Goal: Check status: Check status

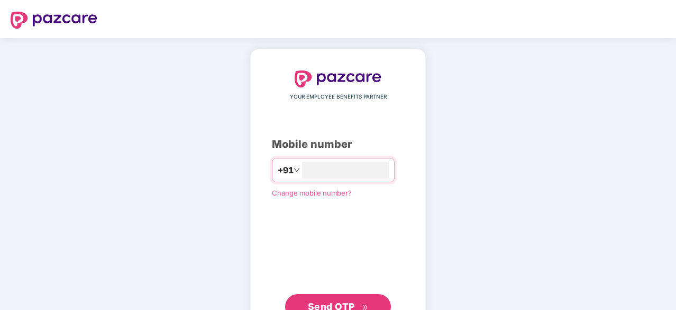
type input "**********"
click at [356, 299] on span "Send OTP" at bounding box center [338, 306] width 61 height 15
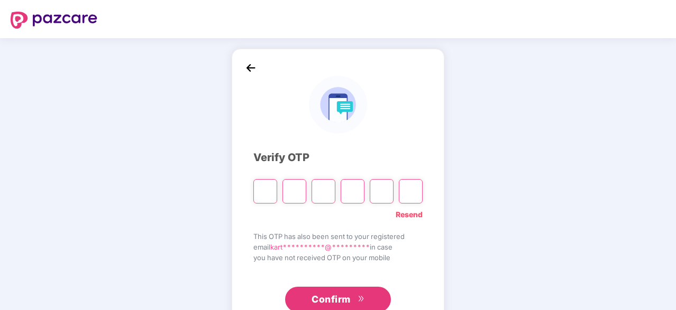
type input "*"
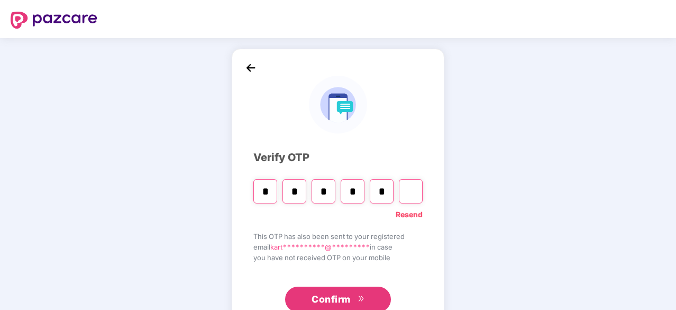
type input "*"
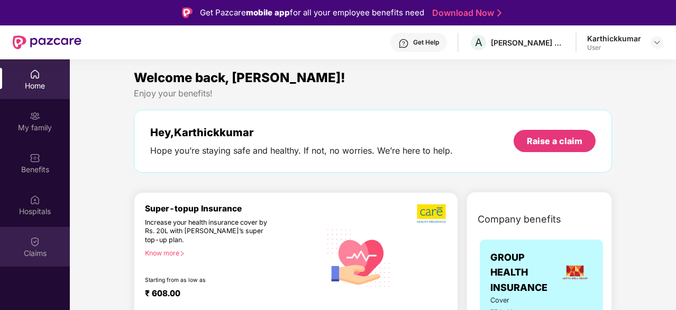
click at [42, 247] on div "Claims" at bounding box center [35, 246] width 70 height 40
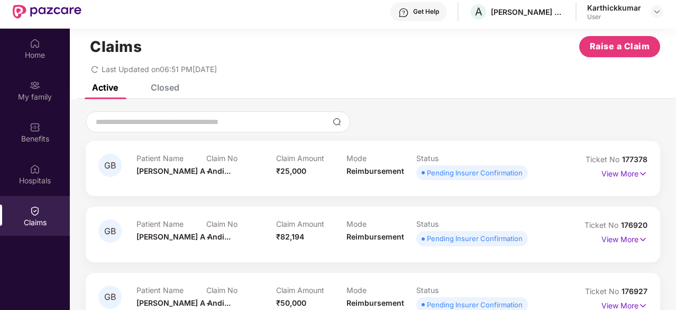
scroll to position [59, 0]
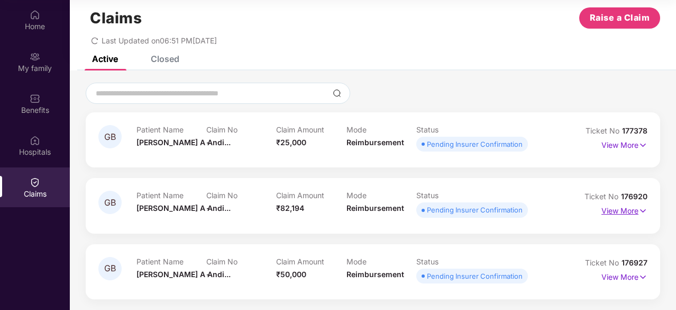
click at [644, 210] on img at bounding box center [643, 211] width 9 height 12
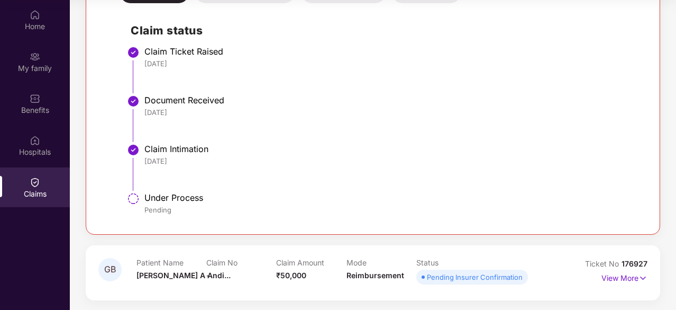
click at [450, 276] on div "Pending Insurer Confirmation" at bounding box center [475, 276] width 96 height 11
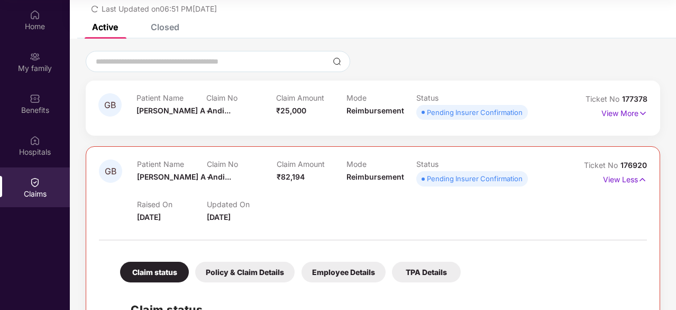
scroll to position [169, 0]
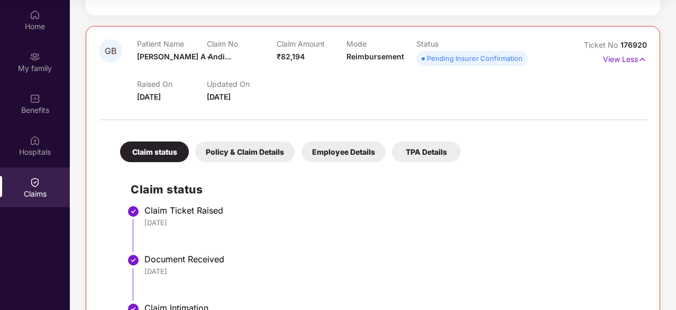
click at [261, 154] on div "Policy & Claim Details" at bounding box center [244, 151] width 99 height 21
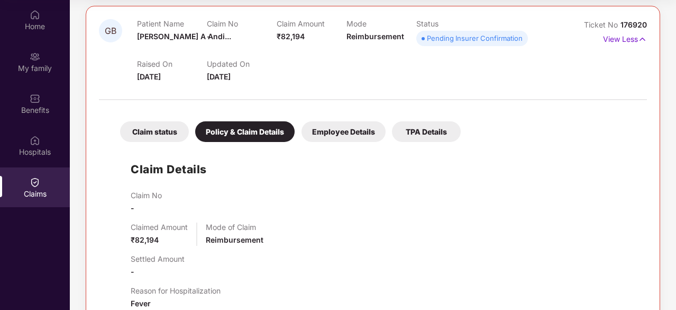
scroll to position [156, 0]
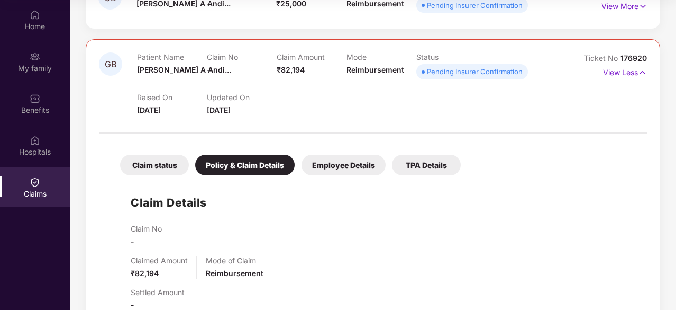
click at [407, 162] on div "TPA Details" at bounding box center [426, 164] width 69 height 21
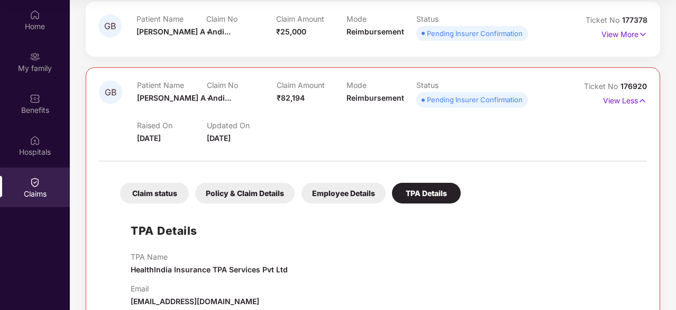
scroll to position [0, 0]
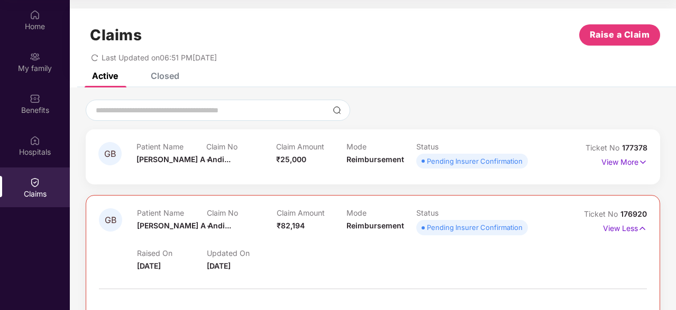
click at [186, 81] on div "Active Closed" at bounding box center [373, 79] width 606 height 15
click at [168, 77] on div "Closed" at bounding box center [165, 75] width 29 height 11
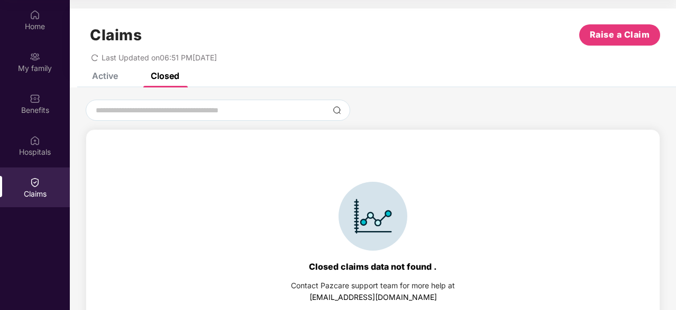
click at [111, 74] on div "Active" at bounding box center [105, 75] width 26 height 11
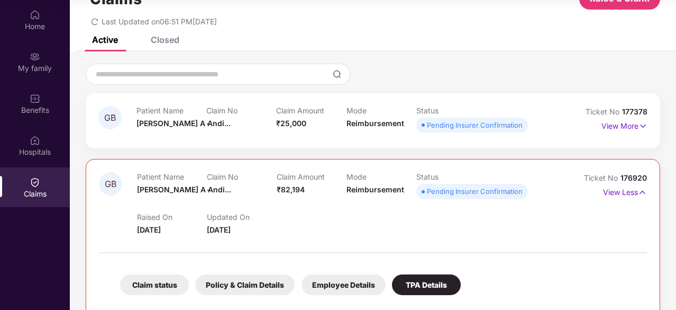
scroll to position [53, 0]
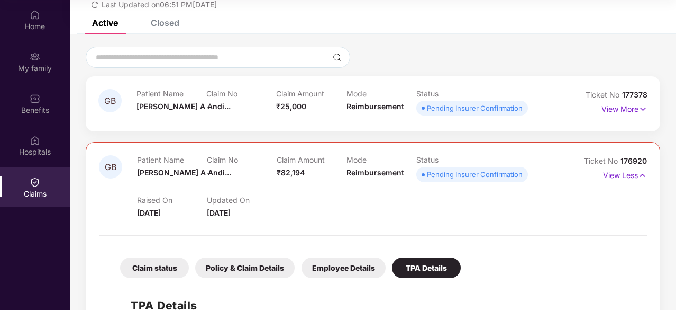
click at [327, 265] on div "Employee Details" at bounding box center [344, 267] width 84 height 21
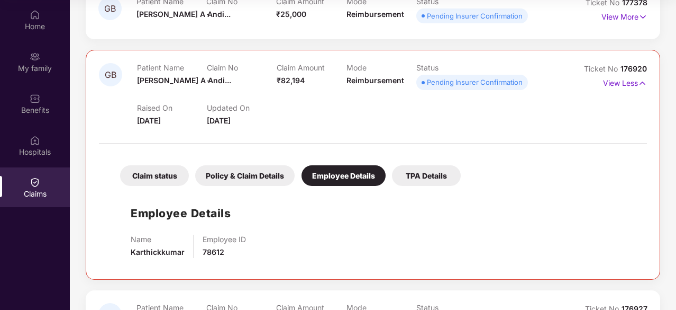
scroll to position [190, 0]
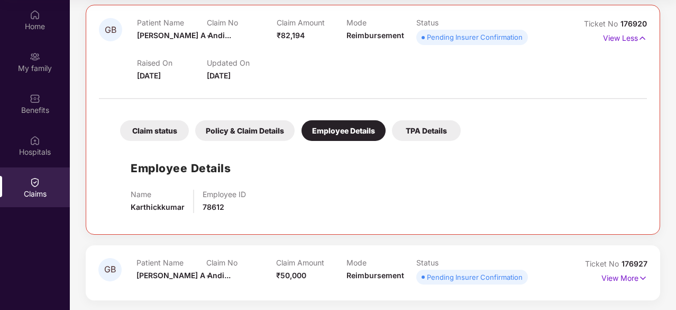
click at [257, 135] on div "Policy & Claim Details" at bounding box center [244, 130] width 99 height 21
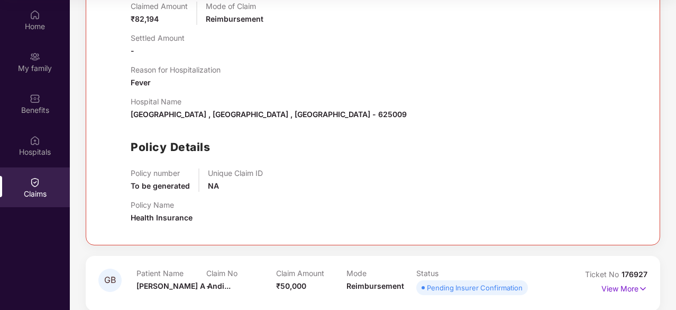
scroll to position [420, 0]
